Goal: Information Seeking & Learning: Learn about a topic

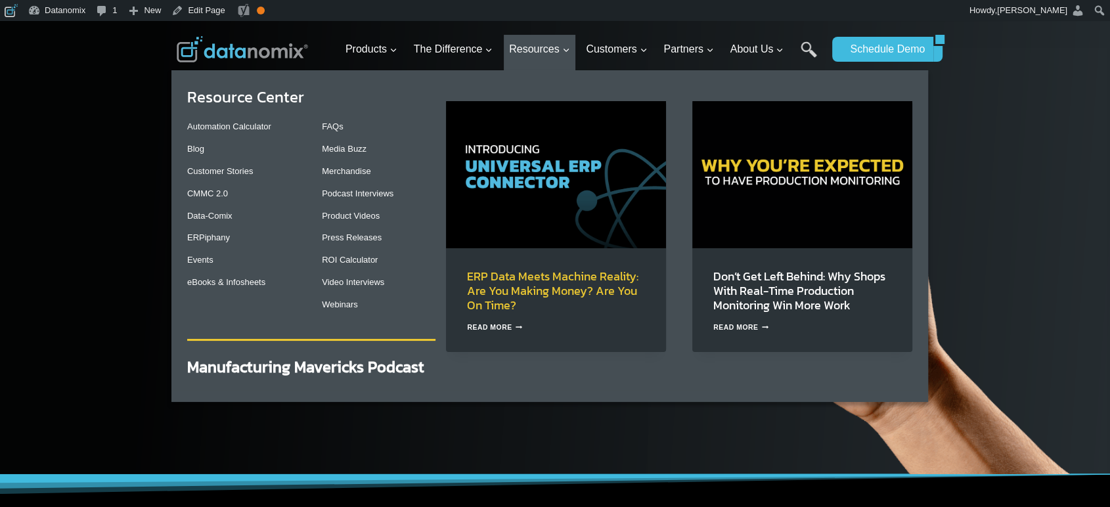
click at [532, 290] on link "ERP Data Meets Machine Reality: Are You Making Money? Are You On Time?" at bounding box center [552, 290] width 171 height 47
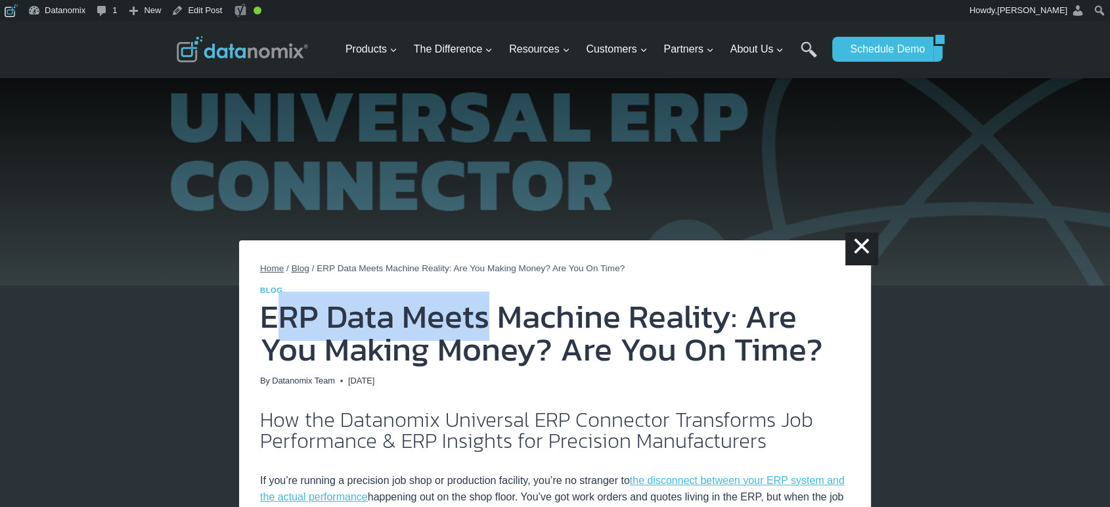
drag, startPoint x: 271, startPoint y: 325, endPoint x: 490, endPoint y: 317, distance: 219.6
click at [490, 317] on h1 "ERP Data Meets Machine Reality: Are You Making Money? Are You On Time?" at bounding box center [555, 333] width 590 height 66
click at [277, 315] on h1 "ERP Data Meets Machine Reality: Are You Making Money? Are You On Time?" at bounding box center [555, 333] width 590 height 66
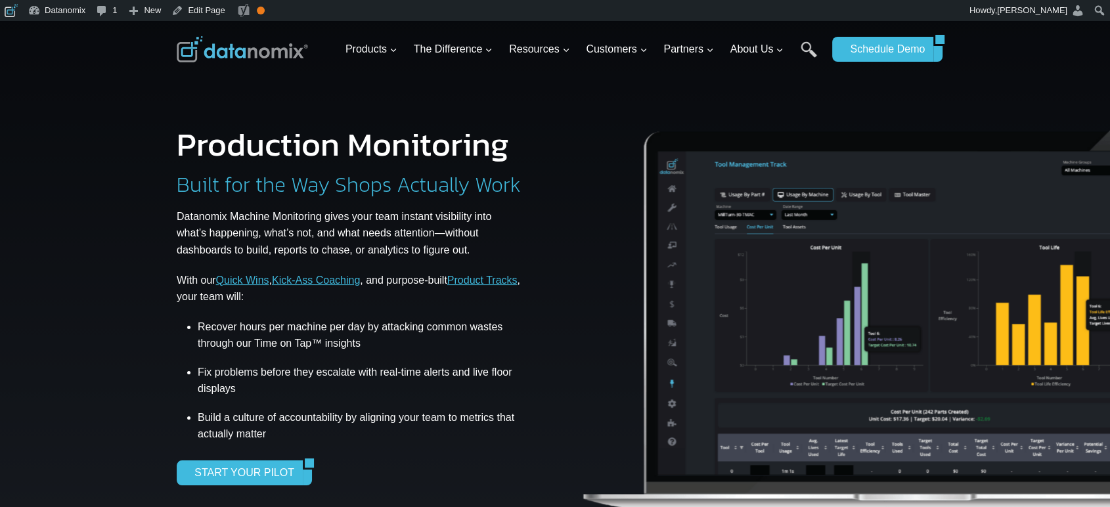
drag, startPoint x: 798, startPoint y: 365, endPoint x: 589, endPoint y: 397, distance: 212.0
click at [589, 397] on img at bounding box center [916, 311] width 673 height 444
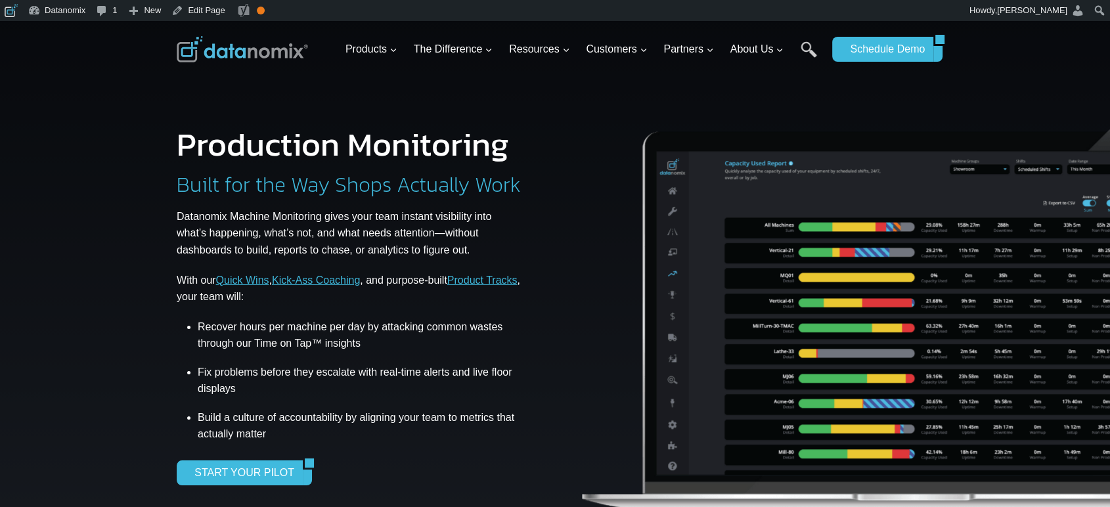
click at [336, 342] on li "Recover hours per machine per day by attacking common wastes through our Time o…" at bounding box center [361, 338] width 326 height 38
